Goal: Information Seeking & Learning: Learn about a topic

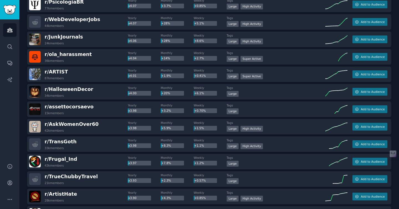
scroll to position [4831, 0]
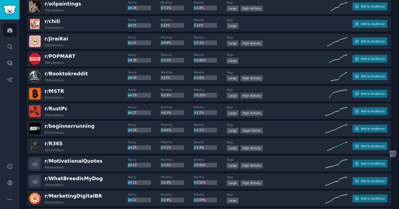
drag, startPoint x: 399, startPoint y: 143, endPoint x: 402, endPoint y: -4, distance: 146.7
click at [399, 0] on html "Audiences Search Conversations AI Reports Help Account More Audiences Info New …" at bounding box center [199, 104] width 399 height 209
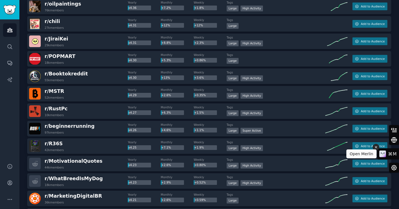
click at [379, 148] on button at bounding box center [376, 147] width 7 height 7
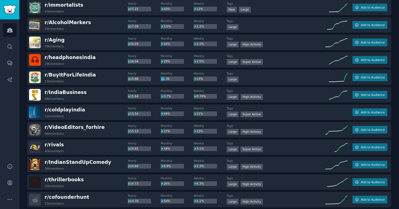
scroll to position [1447, 0]
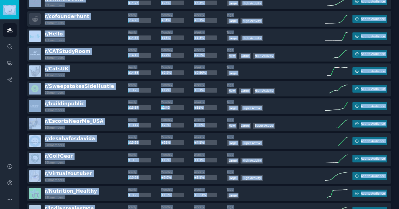
copy div "Audiences Search Conversations AI Reports Help Account More Audiences Info New …"
click at [109, 64] on div "r/ CatsUK 14k members Yearly x14.38 Monthly +2.2% Weekly +0.50% Tags Large Add …" at bounding box center [209, 72] width 364 height 16
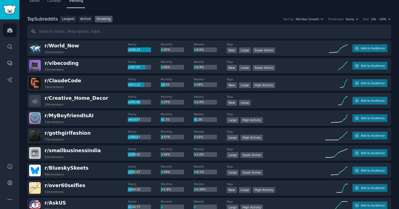
scroll to position [16, 0]
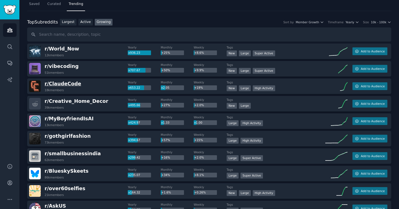
click at [68, 85] on span "r/ ClaudeCode" at bounding box center [63, 84] width 37 height 6
click at [67, 80] on span "r/ ClaudeCode" at bounding box center [63, 83] width 37 height 7
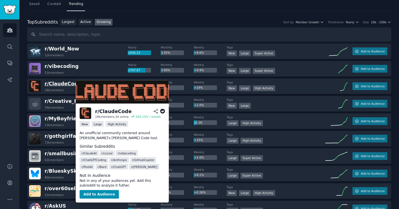
click at [67, 82] on span "r/ ClaudeCode" at bounding box center [63, 84] width 37 height 6
click at [156, 109] on h2 "r/ ClaudeCode" at bounding box center [130, 111] width 70 height 7
click at [156, 110] on icon at bounding box center [155, 111] width 5 height 5
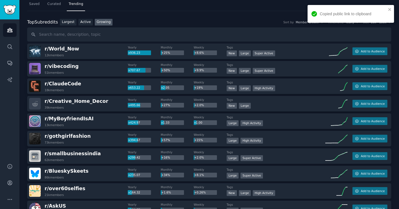
click at [36, 86] on img at bounding box center [35, 86] width 12 height 12
click at [67, 82] on span "r/ ClaudeCode" at bounding box center [63, 84] width 37 height 6
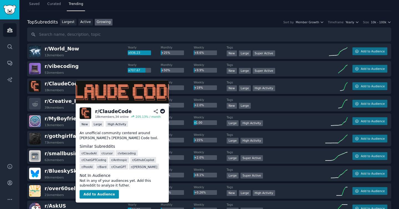
click at [156, 112] on icon at bounding box center [155, 111] width 5 height 5
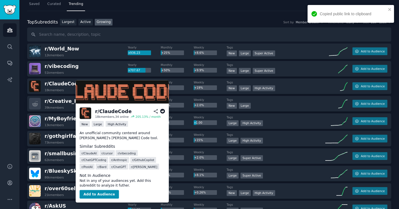
click at [84, 113] on img at bounding box center [86, 114] width 12 height 12
click at [166, 82] on img at bounding box center [122, 91] width 93 height 23
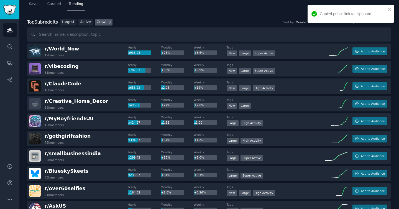
click at [28, 90] on div "r/ ClaudeCode 18k members Yearly x653.22 Monthly x2.05 Weekly +19% Tags Establi…" at bounding box center [209, 86] width 364 height 16
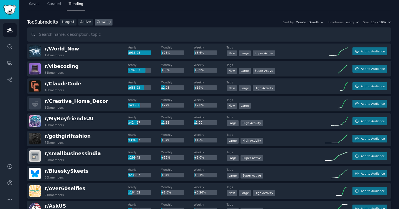
click at [30, 88] on img at bounding box center [35, 86] width 12 height 12
click at [34, 86] on img at bounding box center [35, 86] width 12 height 12
click at [47, 82] on span "r/ ClaudeCode" at bounding box center [63, 84] width 37 height 6
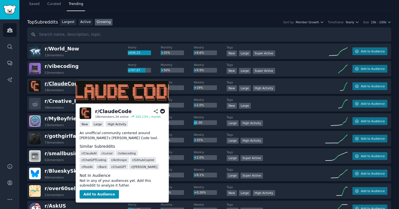
click at [47, 82] on span "r/ ClaudeCode" at bounding box center [63, 84] width 37 height 6
click at [164, 112] on icon at bounding box center [162, 111] width 5 height 5
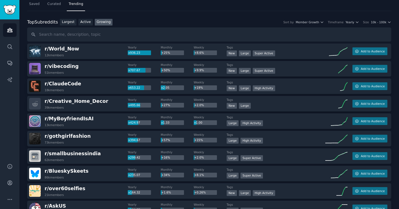
click at [105, 84] on div "r/ ClaudeCode 18k members" at bounding box center [78, 86] width 99 height 12
click at [37, 86] on img at bounding box center [35, 86] width 12 height 12
click at [64, 83] on span "r/ ClaudeCode" at bounding box center [63, 84] width 37 height 6
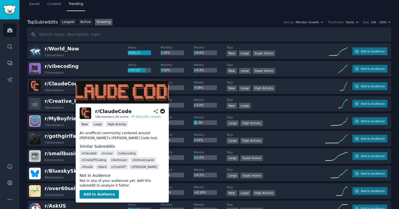
click at [156, 111] on icon at bounding box center [155, 111] width 5 height 5
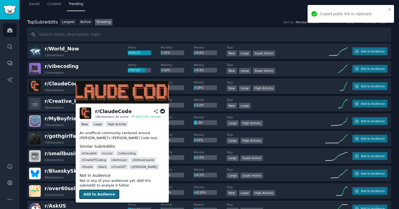
click at [99, 194] on button "Add to Audience" at bounding box center [99, 194] width 39 height 9
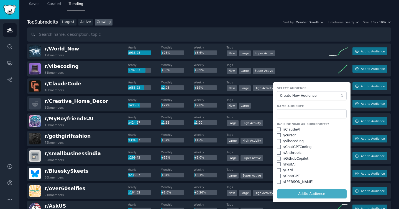
click at [119, 135] on div "r/ gothgirlfashion 73k members" at bounding box center [78, 139] width 99 height 12
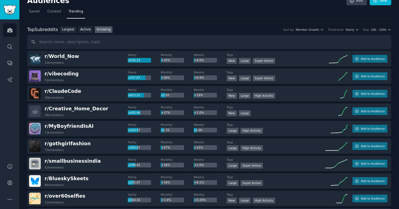
scroll to position [0, 0]
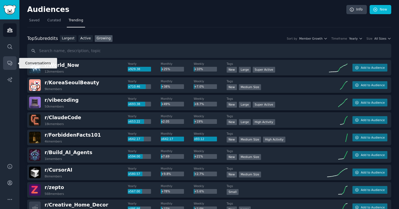
click at [14, 63] on link "Conversations" at bounding box center [10, 63] width 14 height 14
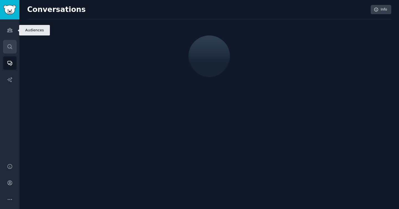
click at [14, 41] on link "Search" at bounding box center [10, 47] width 14 height 14
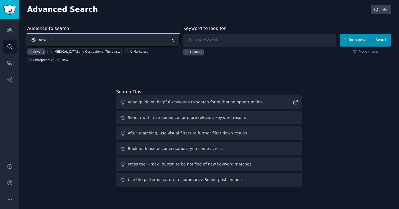
click at [92, 38] on span "Anyone" at bounding box center [103, 40] width 153 height 13
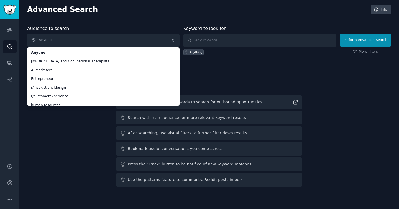
click at [123, 24] on div "Advanced Search Info Audience to search Anyone Anyone [MEDICAL_DATA] and Occupa…" at bounding box center [209, 104] width 380 height 209
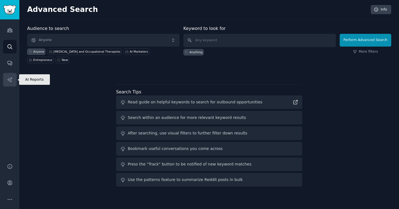
click at [10, 80] on icon "Sidebar" at bounding box center [10, 80] width 6 height 6
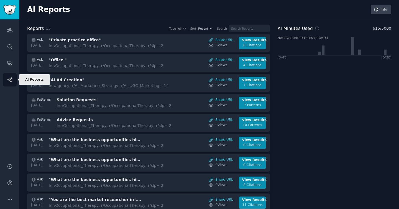
click at [10, 72] on div "Audiences Search Conversations AI Reports" at bounding box center [9, 87] width 19 height 137
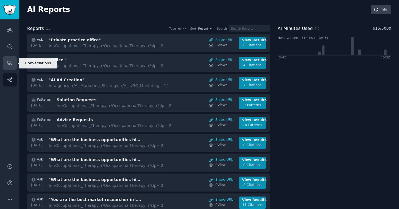
click at [10, 67] on link "Conversations" at bounding box center [10, 63] width 14 height 14
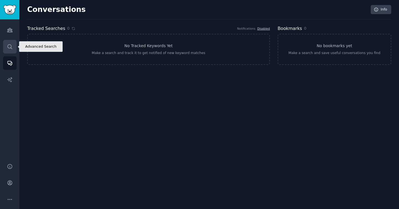
click at [13, 46] on link "Search" at bounding box center [10, 47] width 14 height 14
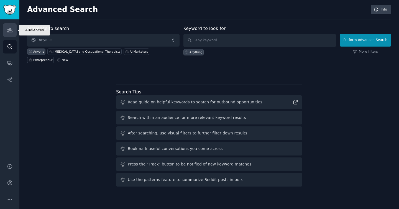
click at [12, 32] on icon "Sidebar" at bounding box center [10, 30] width 6 height 6
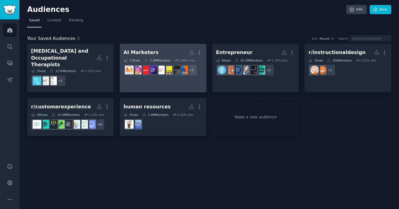
click at [139, 57] on h2 "AI Marketers More" at bounding box center [163, 53] width 79 height 10
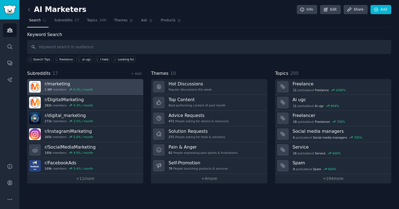
click at [55, 88] on div "1.9M members 0.3 % / month" at bounding box center [69, 90] width 49 height 4
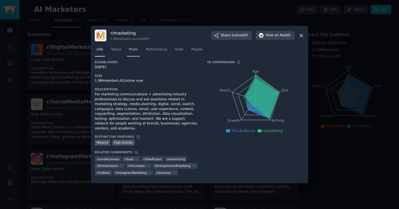
click at [131, 52] on span "Posts" at bounding box center [133, 49] width 9 height 5
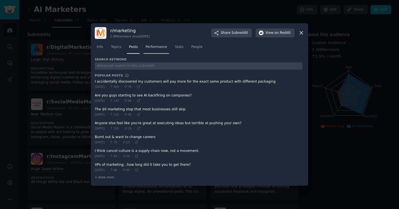
click at [159, 51] on link "Performance" at bounding box center [157, 48] width 26 height 11
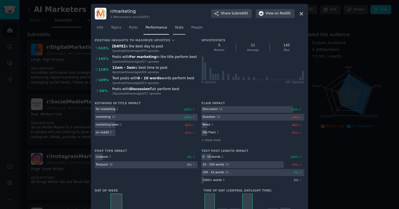
click at [178, 29] on span "Stats" at bounding box center [179, 27] width 9 height 5
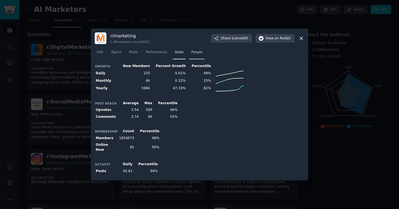
click at [200, 56] on link "People" at bounding box center [196, 53] width 15 height 11
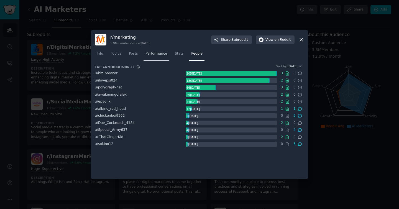
click at [162, 54] on span "Performance" at bounding box center [157, 53] width 22 height 5
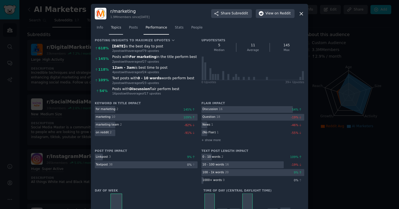
click at [117, 29] on span "Topics" at bounding box center [116, 27] width 10 height 5
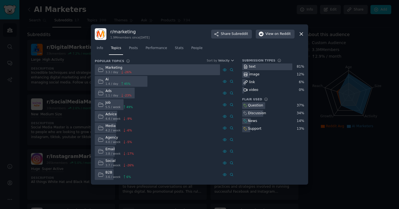
click at [140, 69] on div at bounding box center [157, 69] width 125 height 11
click at [97, 47] on span "Info" at bounding box center [100, 48] width 6 height 5
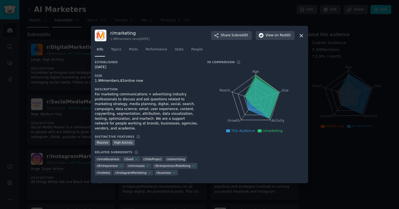
click at [30, 21] on div at bounding box center [199, 104] width 399 height 209
click at [146, 14] on div at bounding box center [199, 104] width 399 height 209
